Goal: Information Seeking & Learning: Learn about a topic

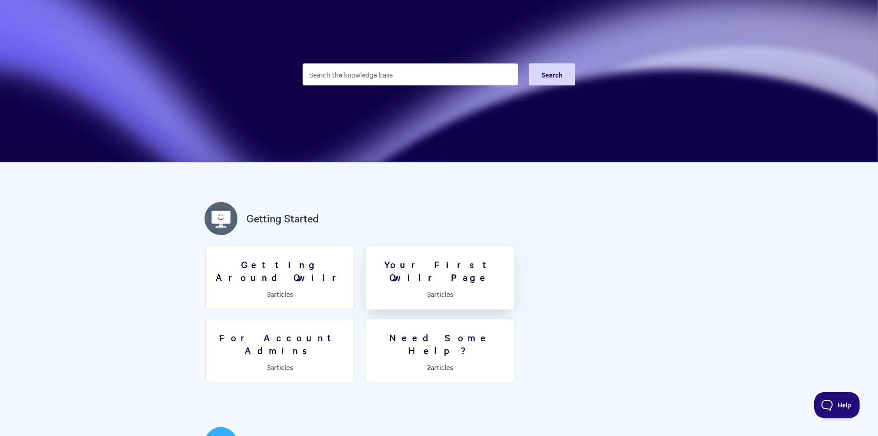
click at [413, 263] on h3 "Your First Qwilr Page" at bounding box center [440, 270] width 138 height 25
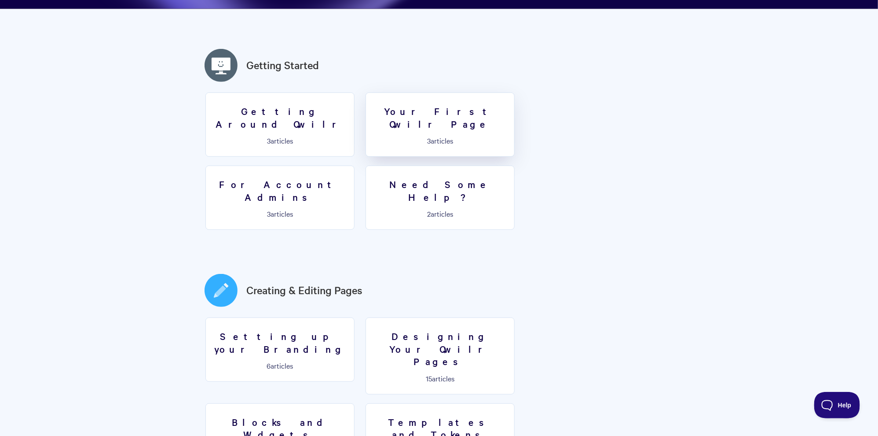
scroll to position [210, 0]
click at [408, 375] on p "15 articles" at bounding box center [440, 379] width 138 height 8
click at [428, 137] on p "3 articles" at bounding box center [440, 141] width 138 height 8
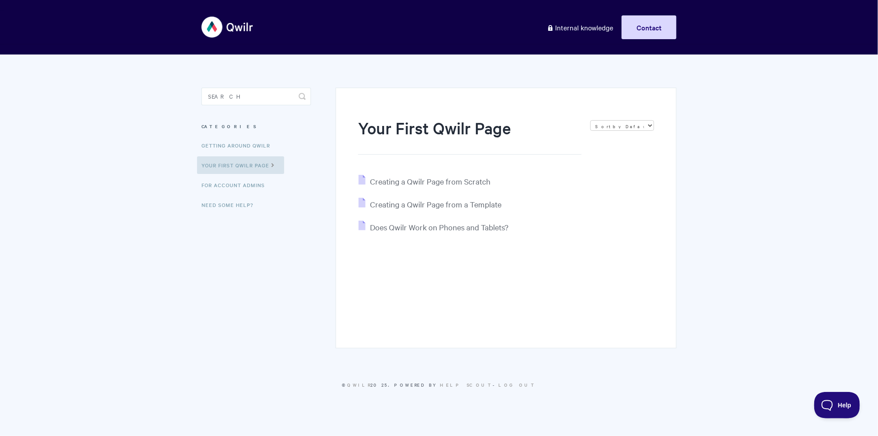
click at [171, 371] on body "Toggle Navigation Home Getting Started Creating & Editing Pages Sharing & Analy…" at bounding box center [439, 205] width 878 height 411
click at [257, 167] on link "Your First Qwilr Page" at bounding box center [240, 165] width 87 height 18
